Goal: Task Accomplishment & Management: Use online tool/utility

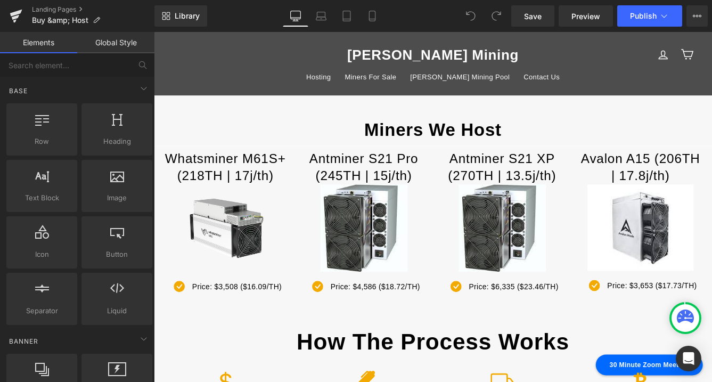
scroll to position [24, 0]
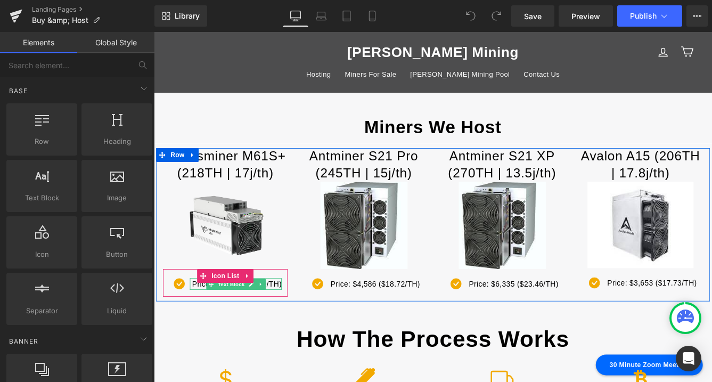
click at [293, 325] on p "Price: $3,508 ($16.09/TH)" at bounding box center [249, 323] width 103 height 14
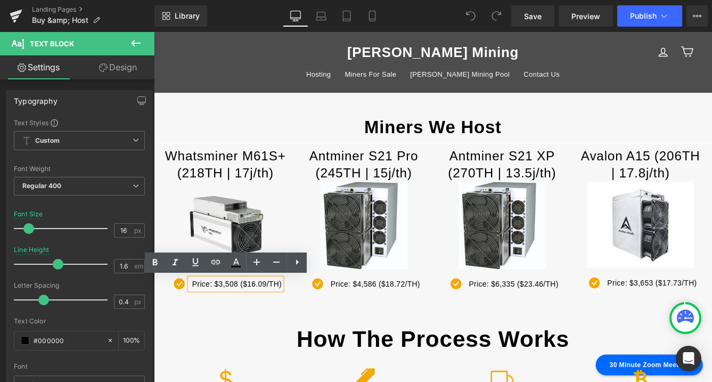
click at [298, 326] on p "Price: $3,508 ($16.09/TH)" at bounding box center [249, 323] width 103 height 14
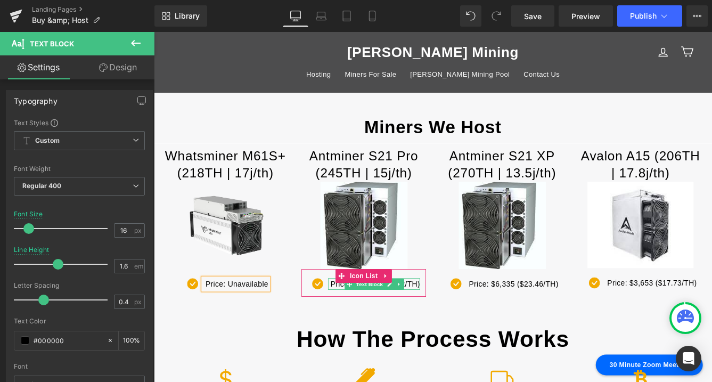
click at [454, 323] on p "Price: $4,586 ($18.72/TH)" at bounding box center [409, 323] width 103 height 14
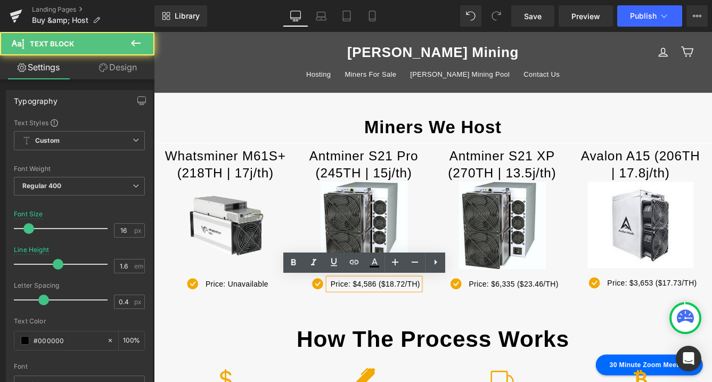
click at [409, 324] on p "Price: $4,586 ($18.72/TH)" at bounding box center [409, 323] width 103 height 14
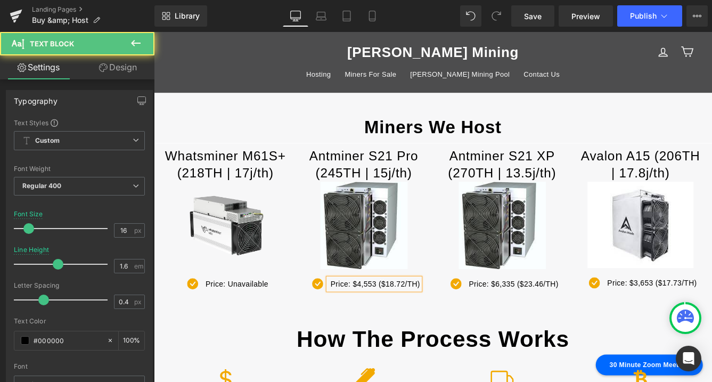
click at [442, 323] on p "Price: $4,553 ($18.72/TH)" at bounding box center [409, 323] width 103 height 14
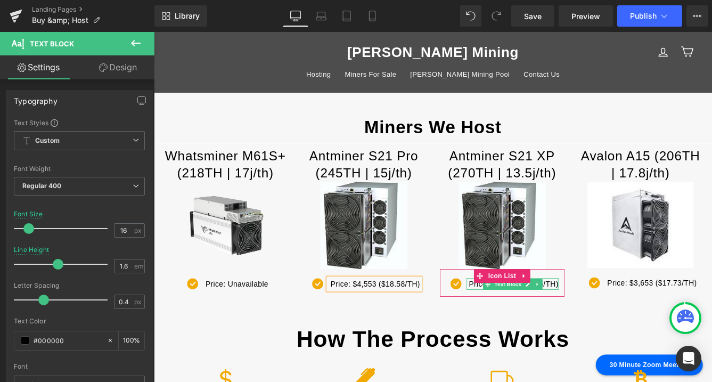
click at [610, 325] on p "Price: $6,335 ($23.46/TH)" at bounding box center [569, 323] width 103 height 14
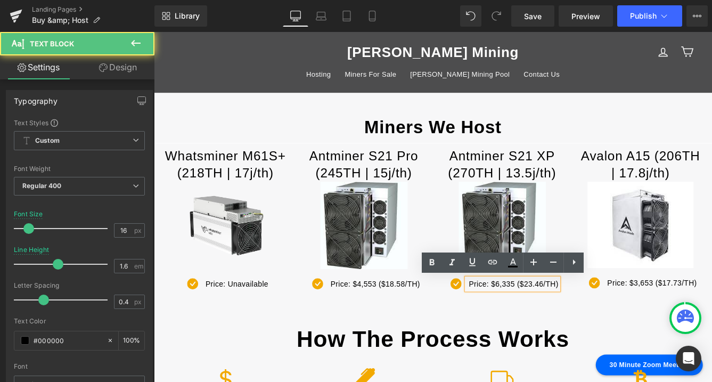
click at [569, 325] on p "Price: $6,335 ($23.46/TH)" at bounding box center [569, 323] width 103 height 14
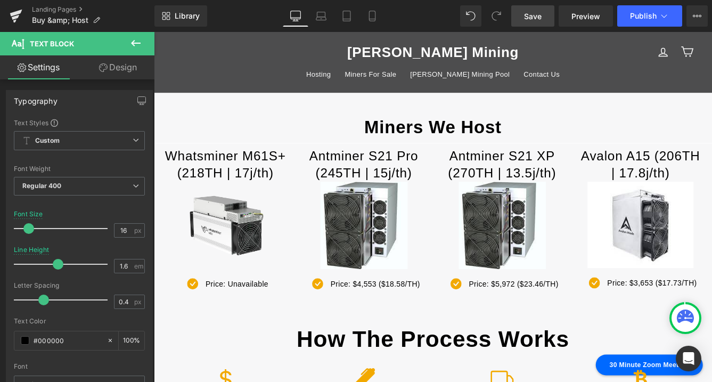
click at [532, 15] on span "Save" at bounding box center [533, 16] width 18 height 11
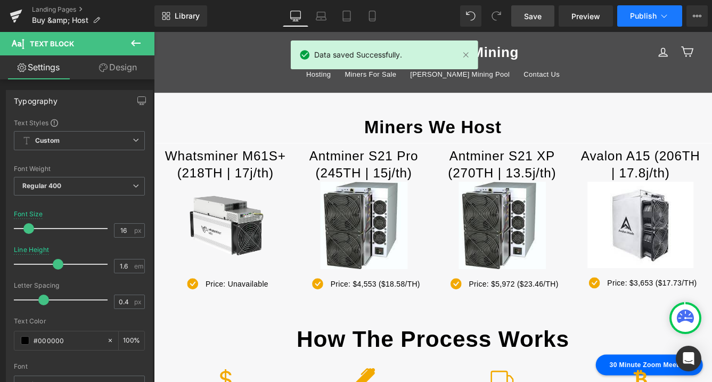
click at [659, 13] on icon at bounding box center [664, 16] width 11 height 11
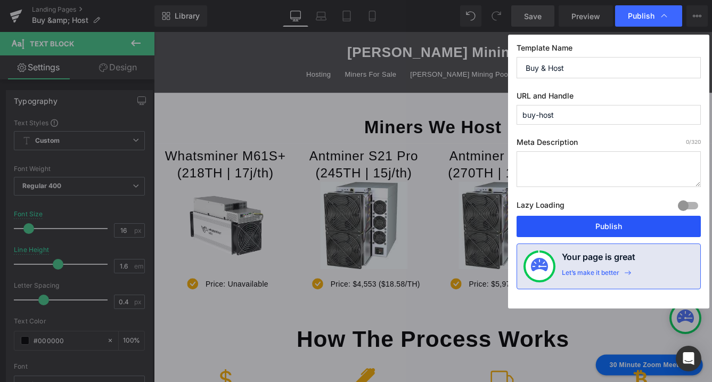
click at [613, 223] on button "Publish" at bounding box center [609, 226] width 184 height 21
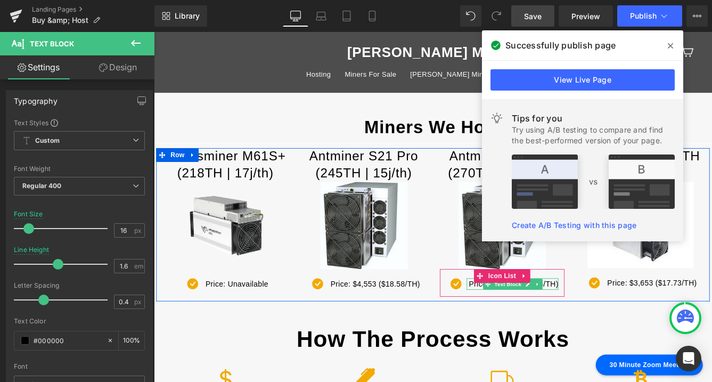
click at [606, 324] on p "Price: $5,972 ($23.46/TH)" at bounding box center [569, 323] width 103 height 14
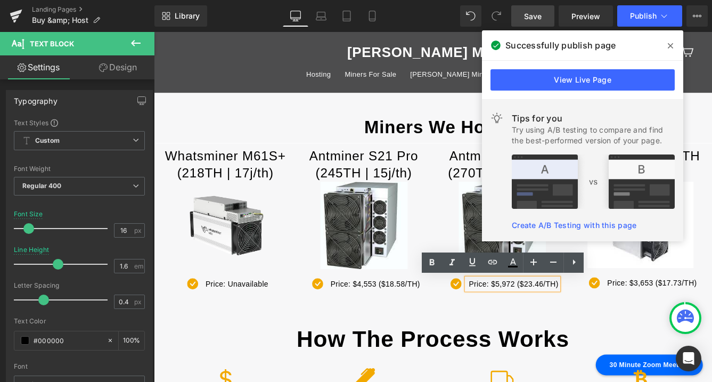
click at [589, 324] on p "Price: $5,972 ($23.46/TH)" at bounding box center [569, 323] width 103 height 14
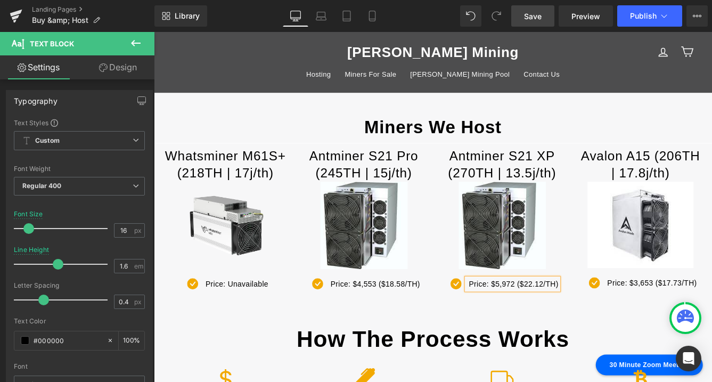
click at [537, 20] on span "Save" at bounding box center [533, 16] width 18 height 11
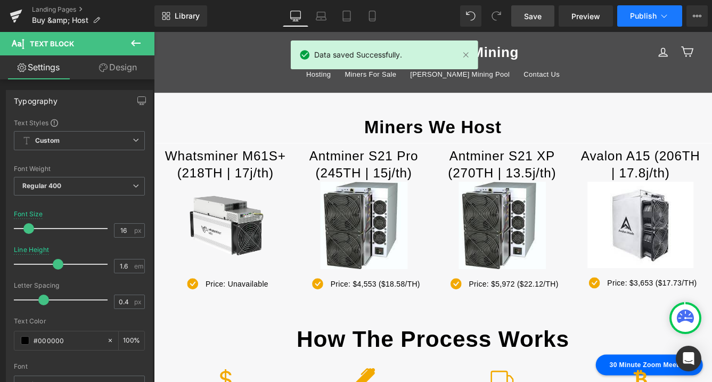
click at [657, 18] on button "Publish" at bounding box center [649, 15] width 65 height 21
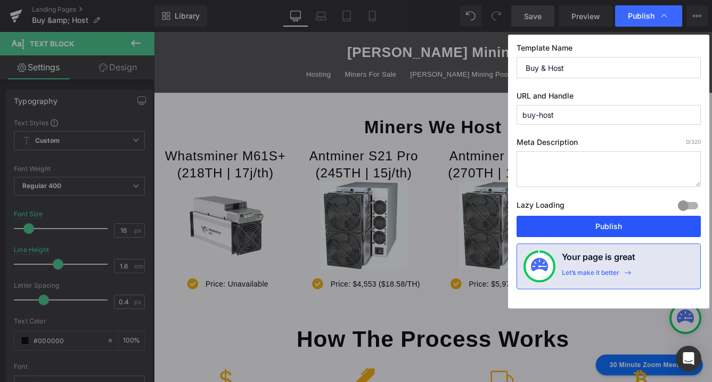
click at [617, 225] on button "Publish" at bounding box center [609, 226] width 184 height 21
